Goal: Find specific page/section: Find specific page/section

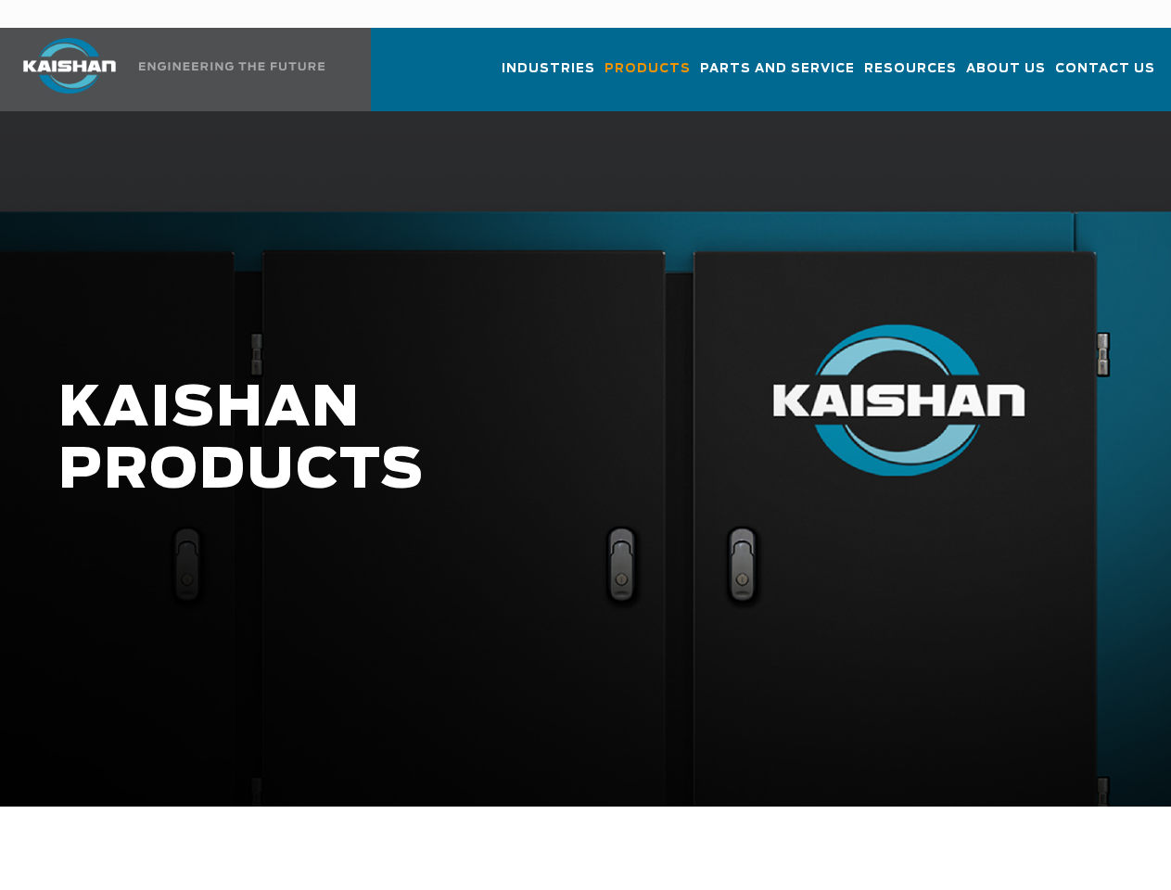
click at [585, 445] on h1 "KAISHAN PRODUCTS" at bounding box center [496, 440] width 876 height 124
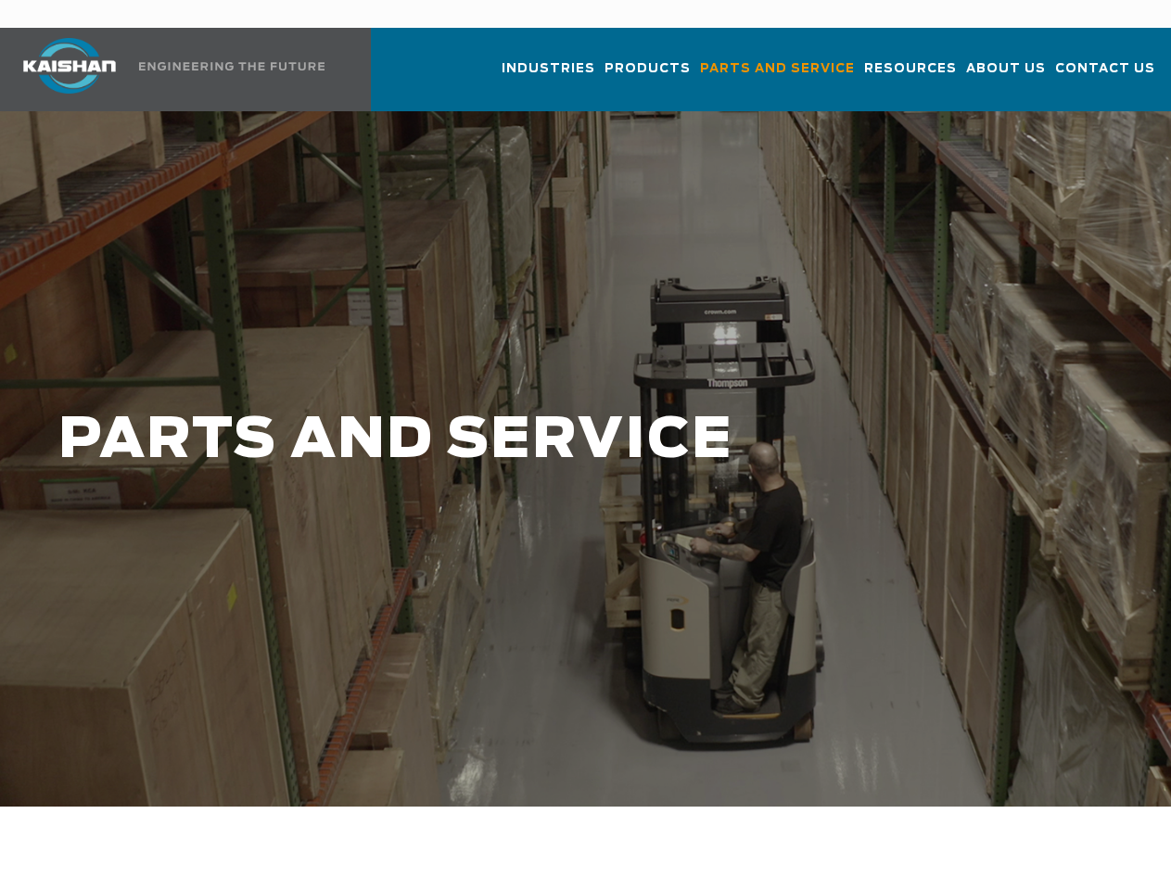
click at [585, 445] on h1 "PARTS AND SERVICE" at bounding box center [496, 441] width 876 height 62
